Goal: Task Accomplishment & Management: Manage account settings

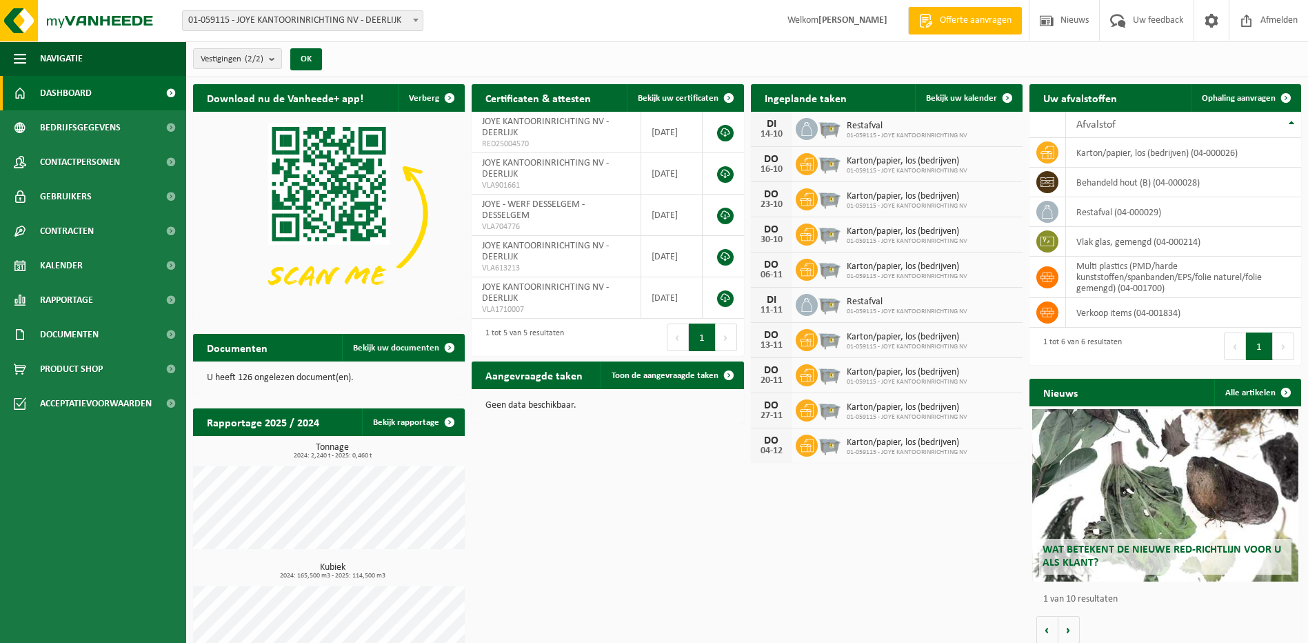
click at [867, 137] on span "01-059115 - JOYE KANTOORINRICHTING NV" at bounding box center [907, 136] width 121 height 8
click at [957, 99] on span "Bekijk uw kalender" at bounding box center [961, 98] width 71 height 9
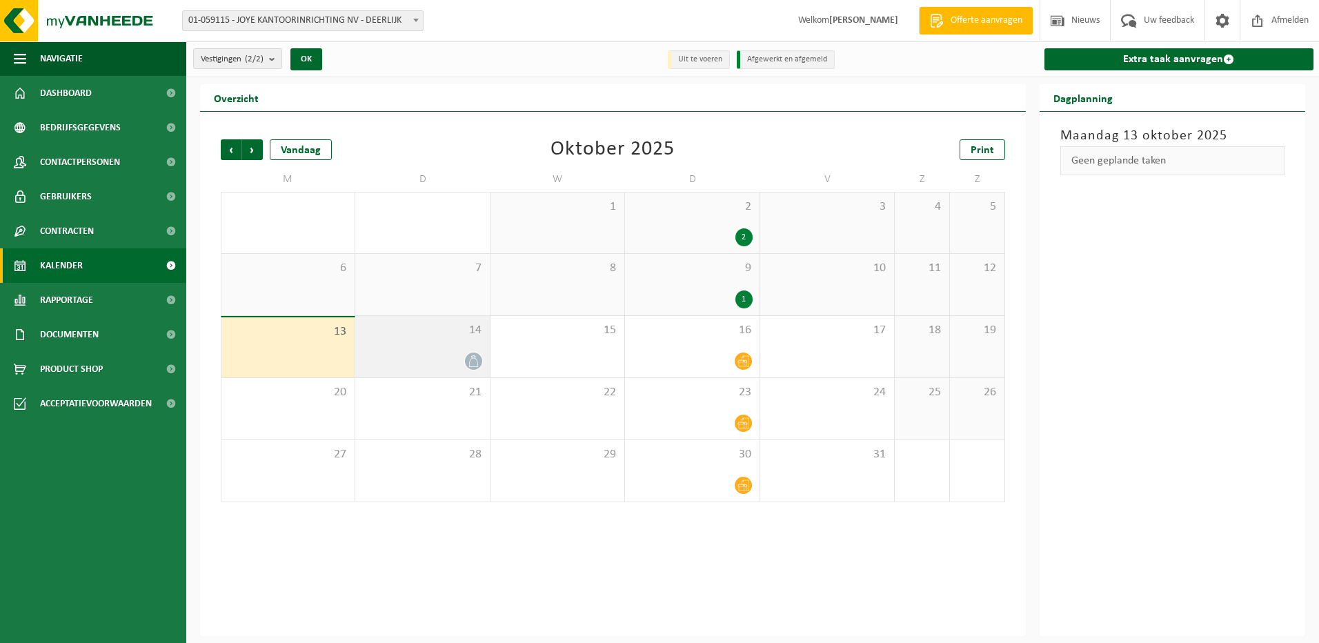
click at [461, 358] on div at bounding box center [422, 361] width 120 height 19
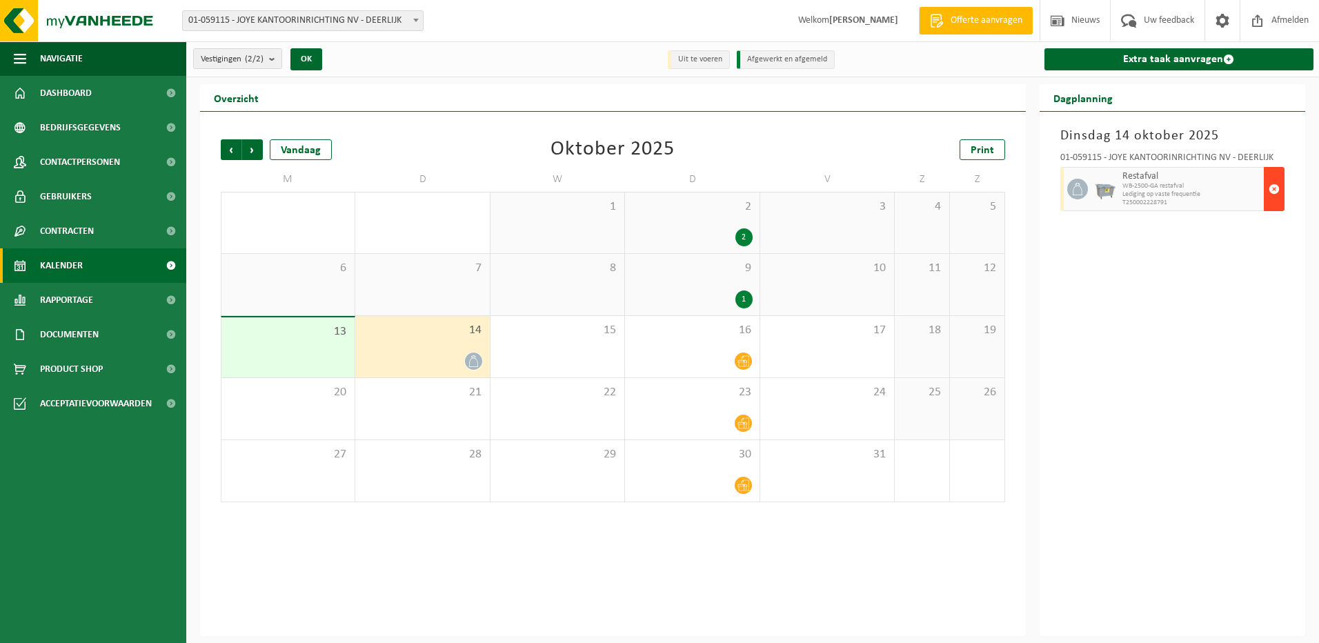
click at [1274, 187] on span "button" at bounding box center [1273, 189] width 11 height 28
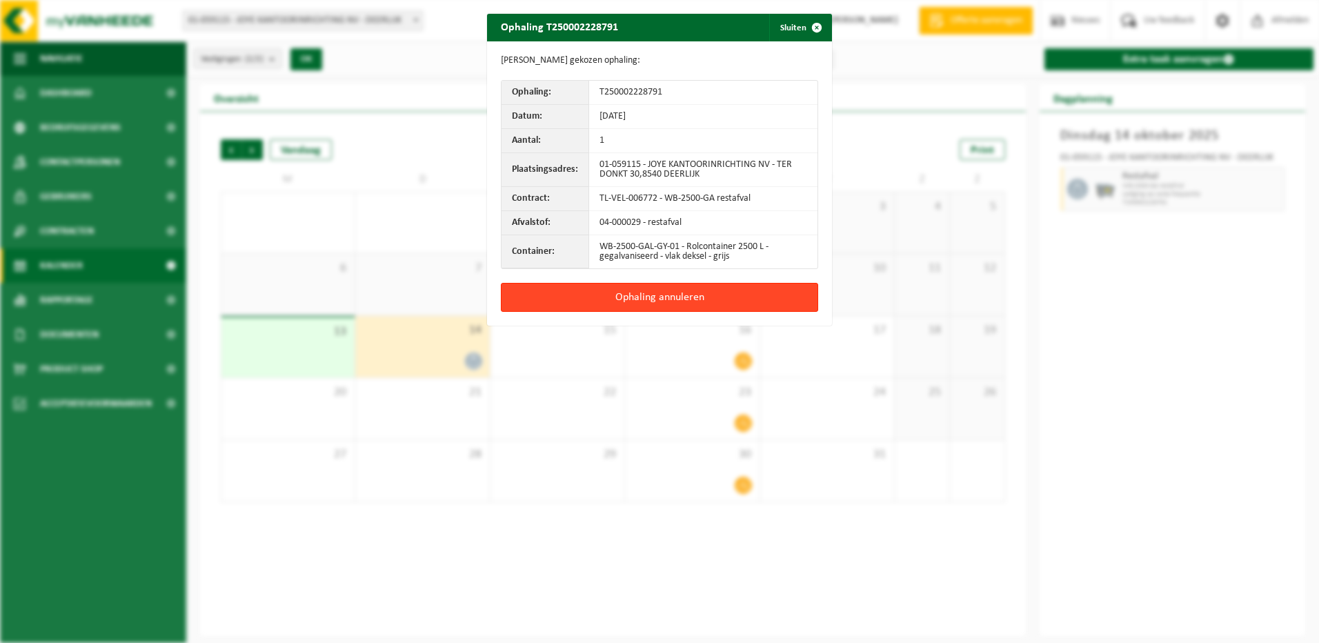
click at [685, 299] on button "Ophaling annuleren" at bounding box center [659, 297] width 317 height 29
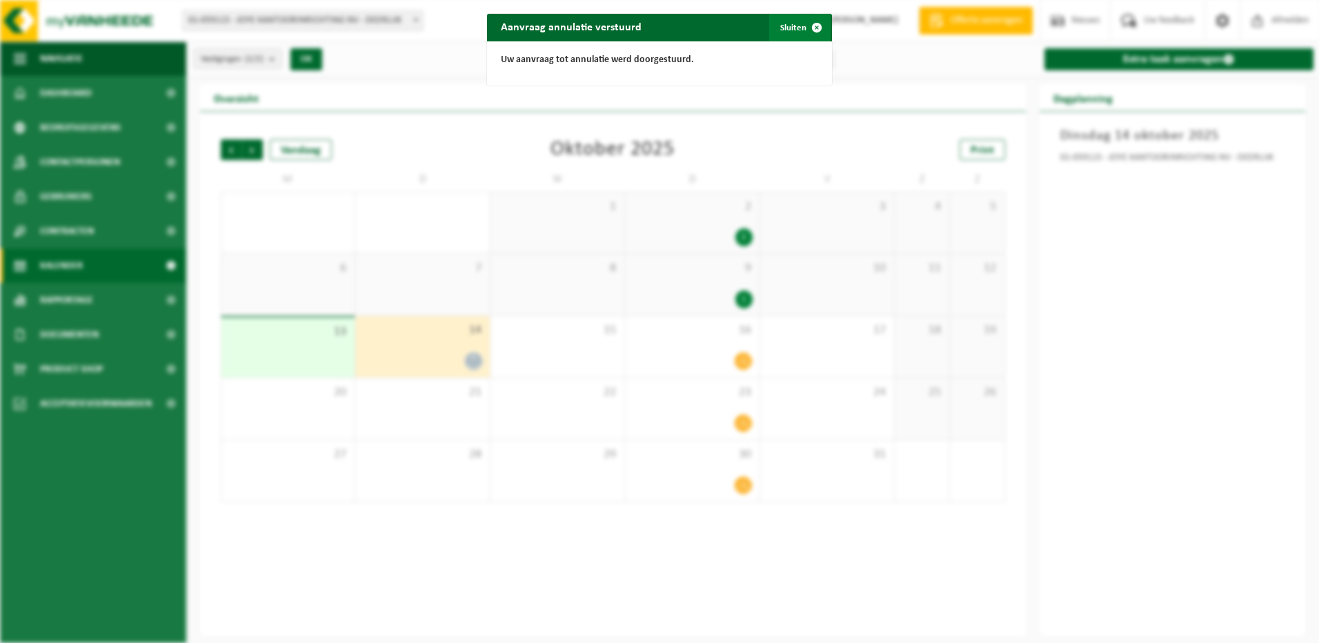
click at [790, 29] on button "Sluiten" at bounding box center [799, 28] width 61 height 28
